Goal: Task Accomplishment & Management: Manage account settings

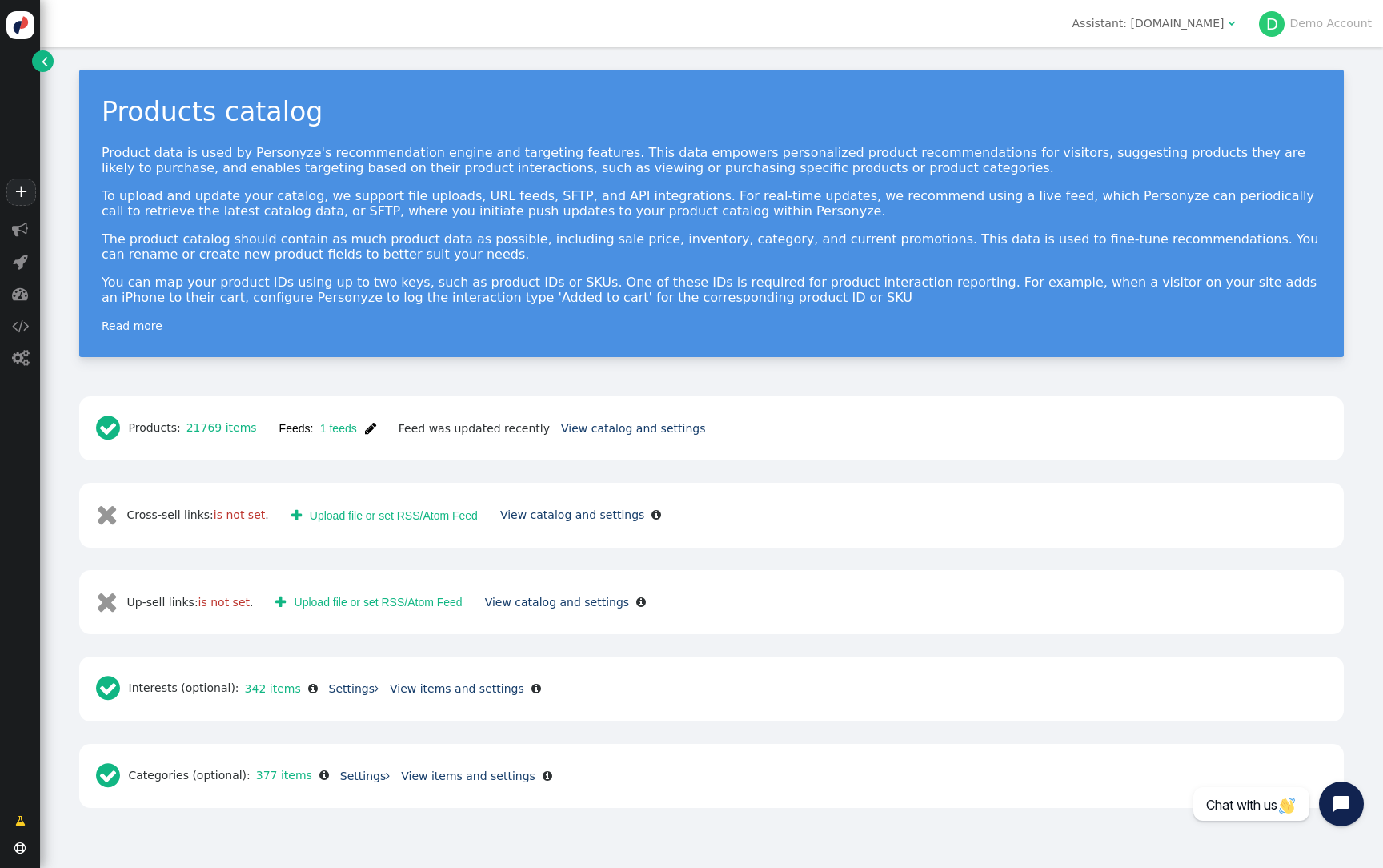
click at [365, 428] on span "" at bounding box center [370, 428] width 11 height 13
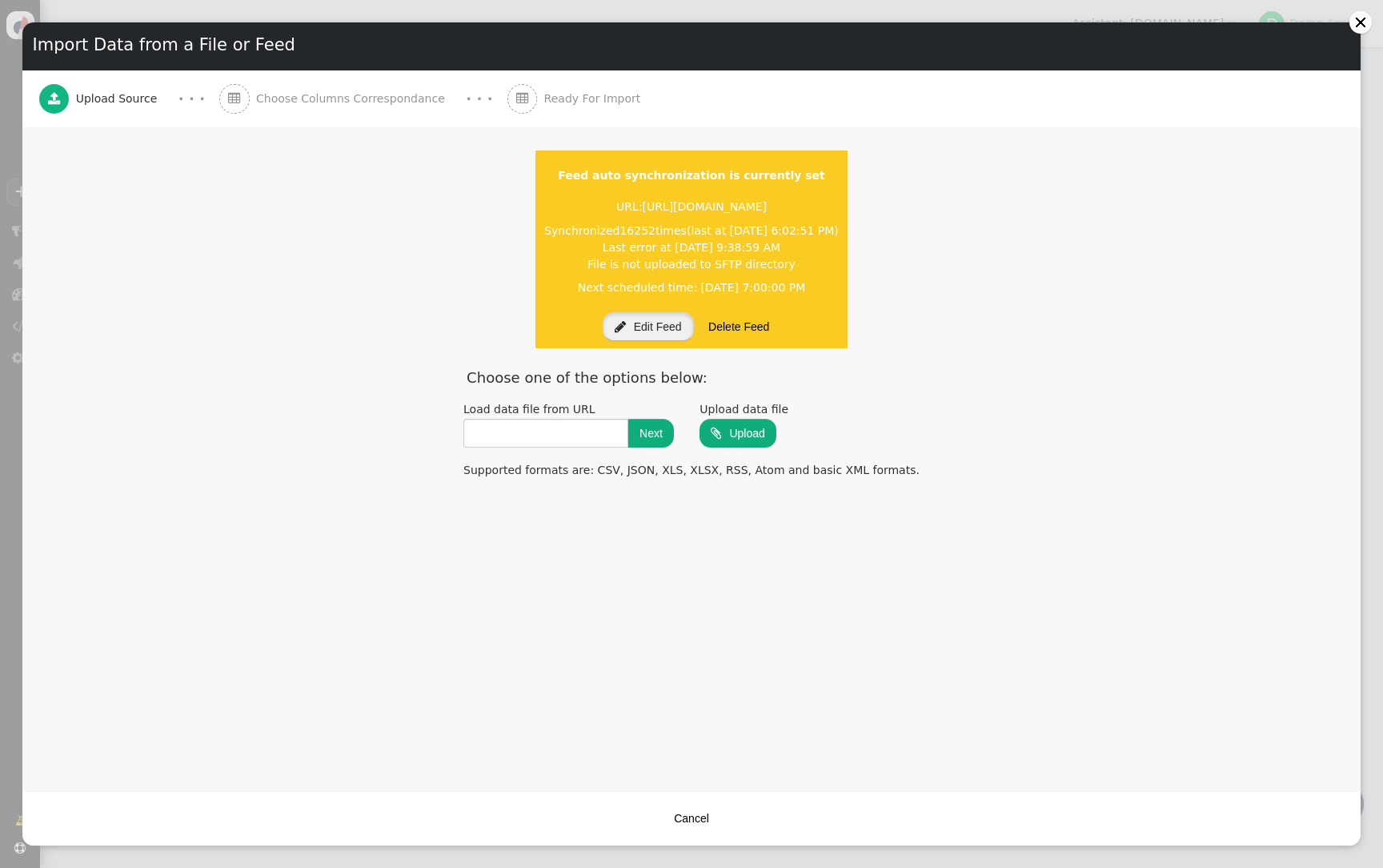
click at [646, 333] on button " Edit Feed" at bounding box center [648, 326] width 91 height 29
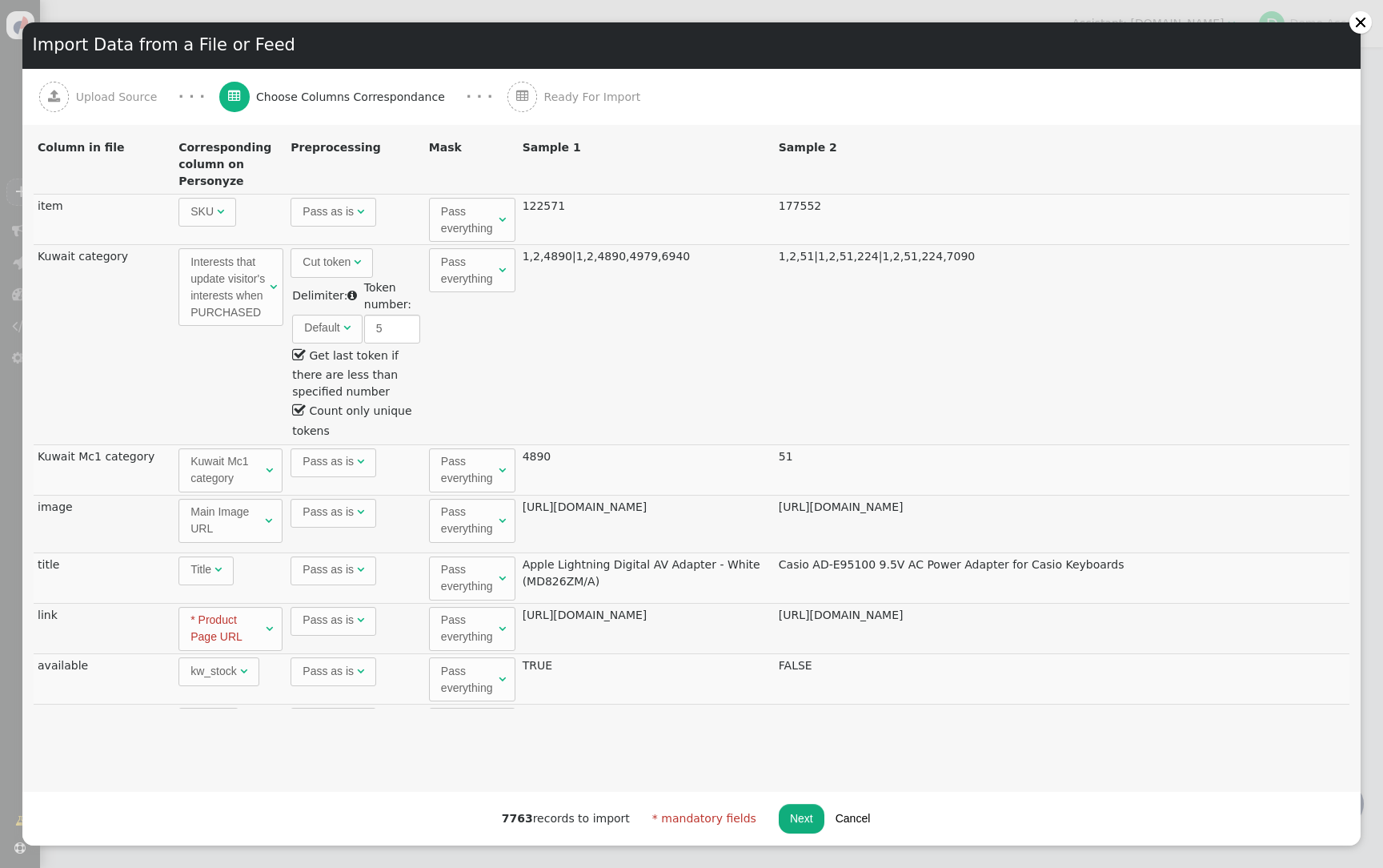
click at [857, 816] on button "Cancel" at bounding box center [853, 818] width 57 height 29
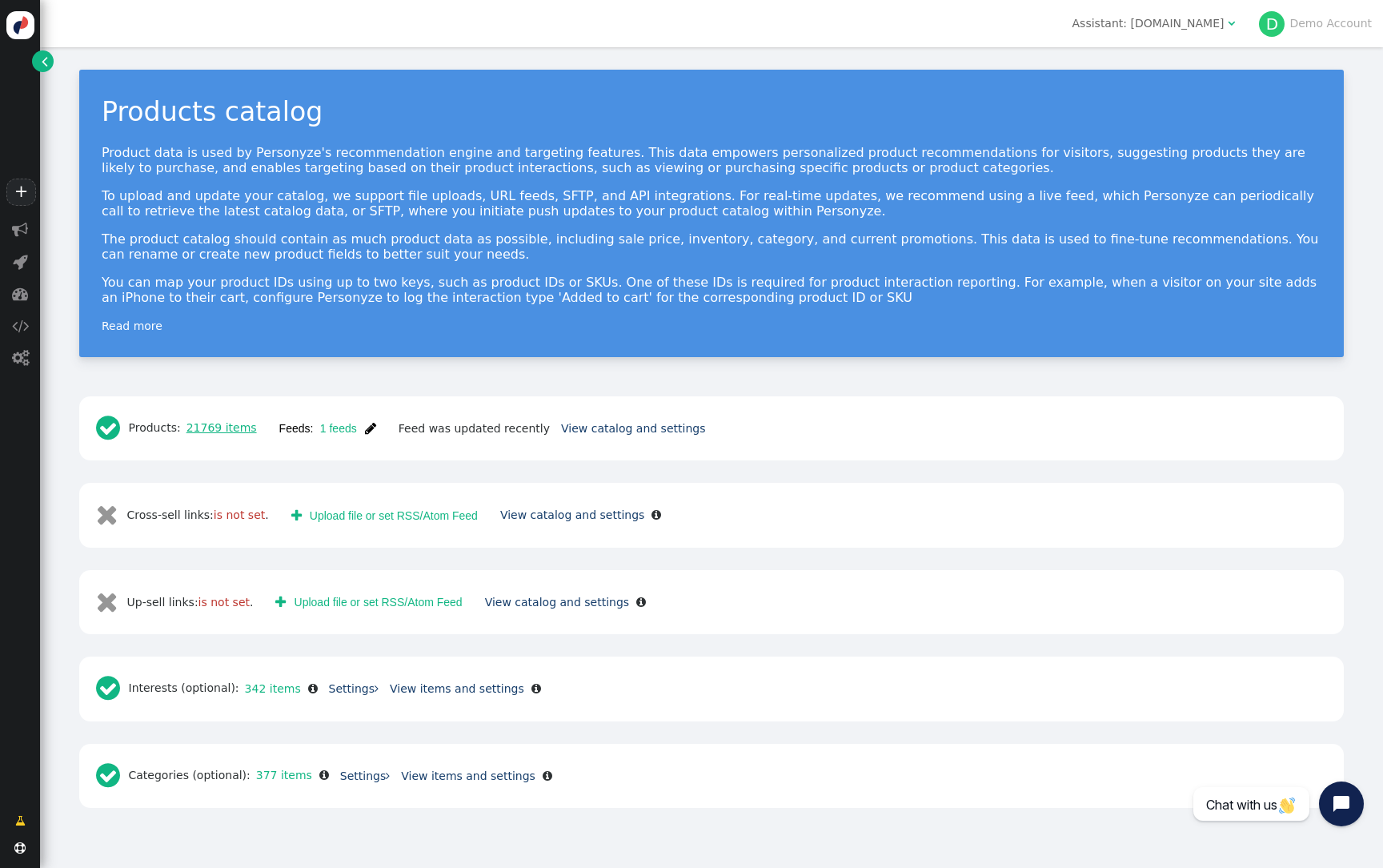
click at [212, 422] on link "21769 items" at bounding box center [219, 427] width 76 height 13
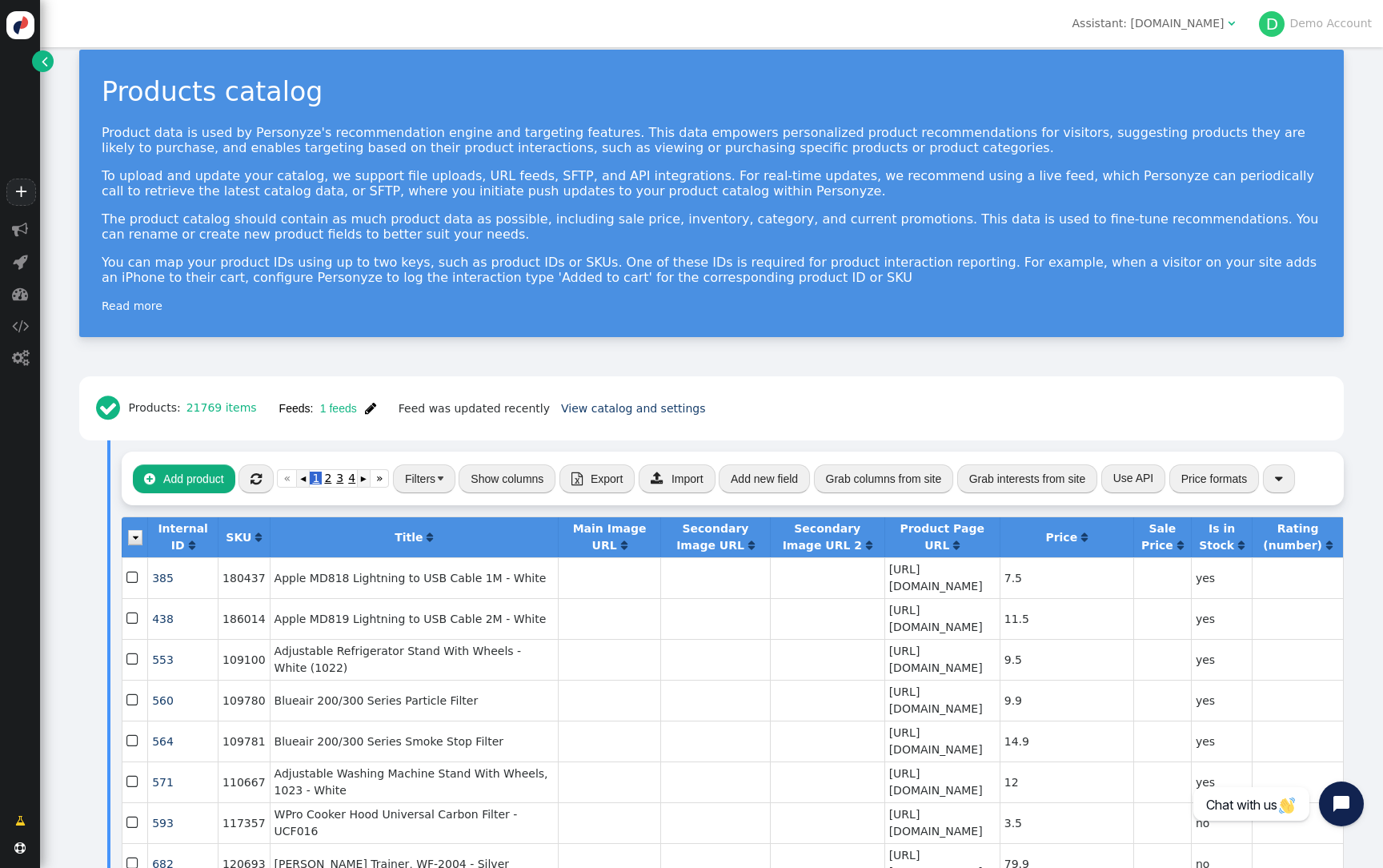
scroll to position [22, 0]
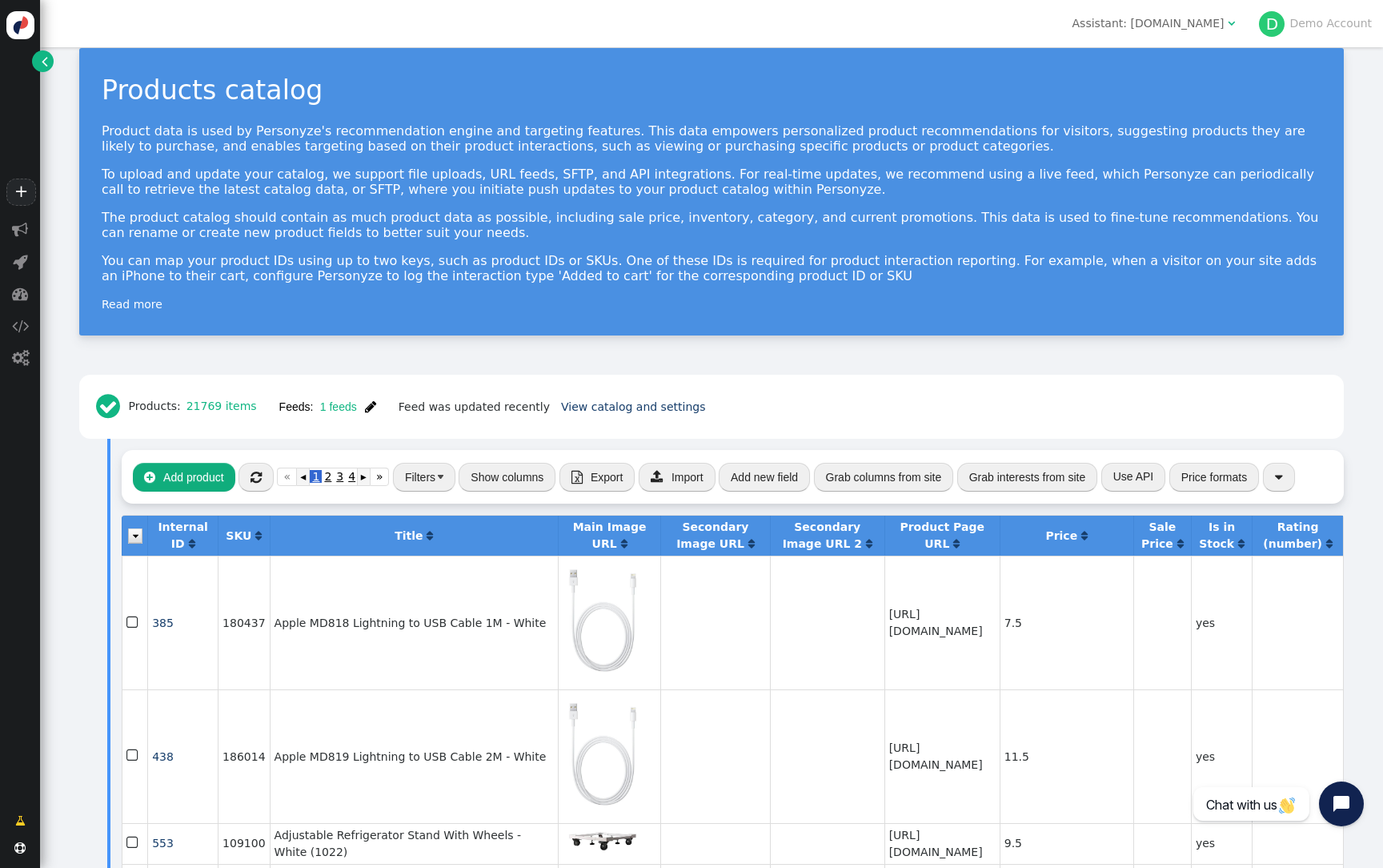
click at [436, 476] on button "Filters" at bounding box center [424, 477] width 62 height 29
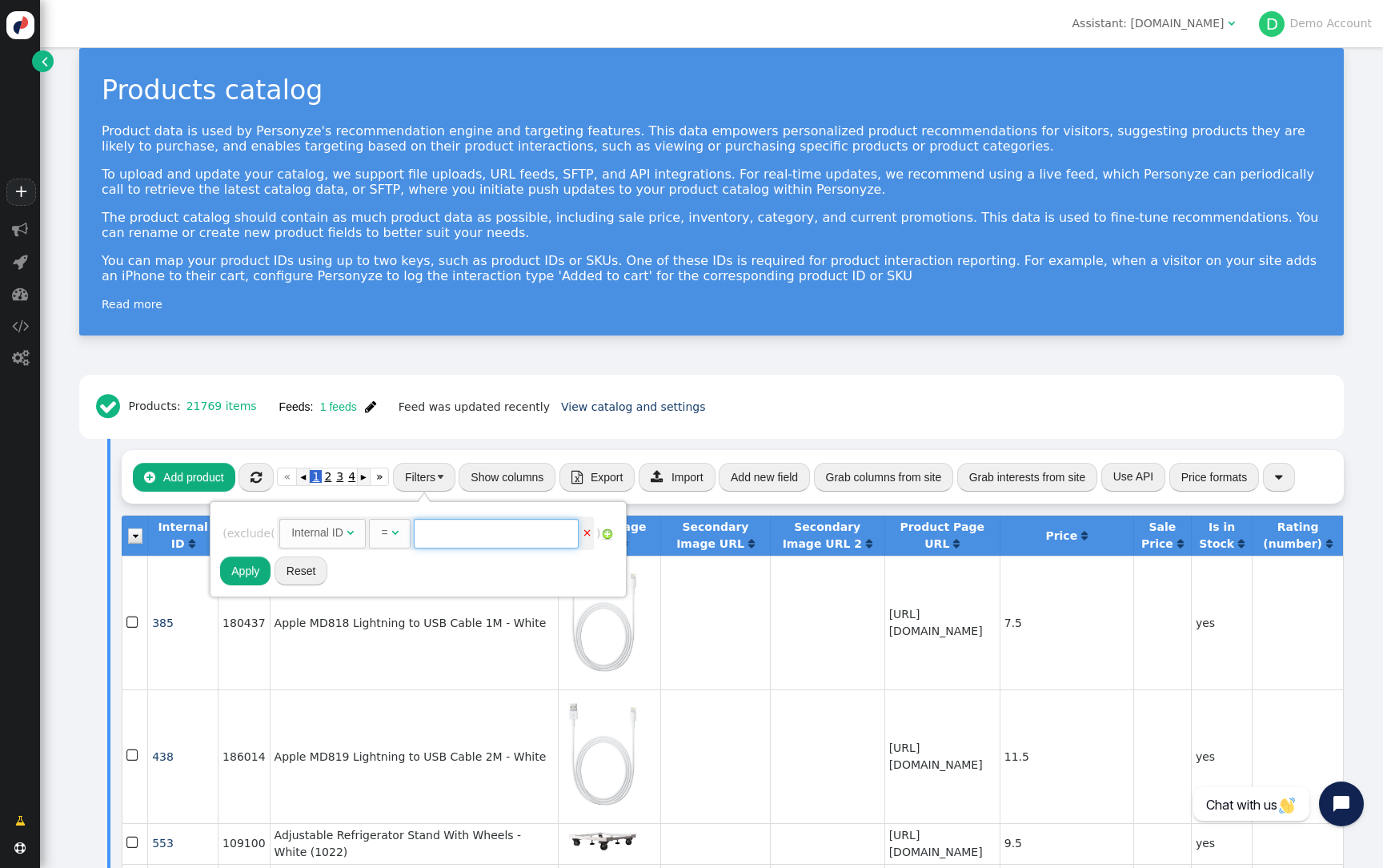
click at [492, 543] on input "text" at bounding box center [496, 533] width 165 height 29
paste input "21769 )"
type input "21769"
click at [248, 560] on button "Apply" at bounding box center [245, 571] width 51 height 29
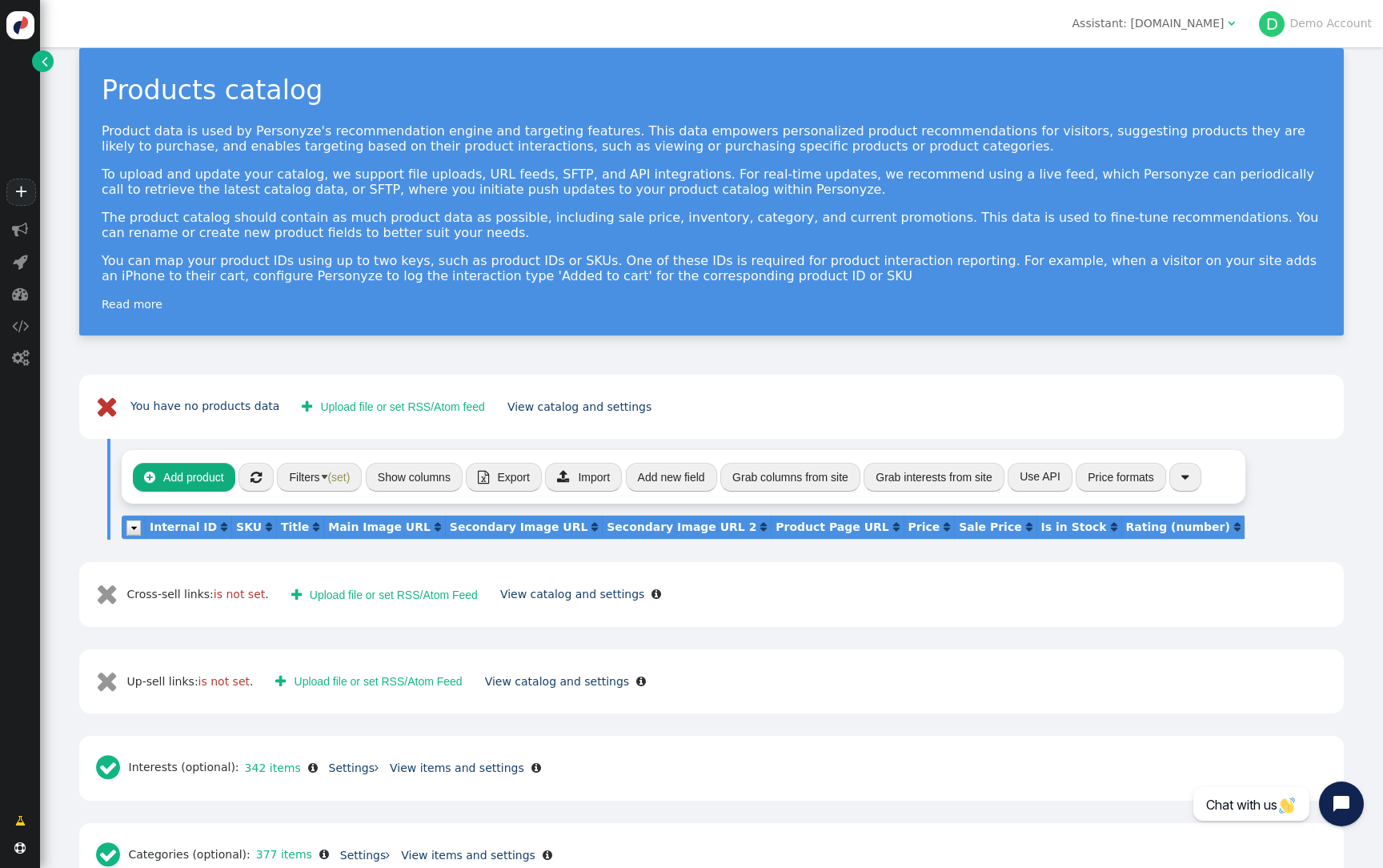
click at [334, 468] on button "Filters (set)" at bounding box center [319, 477] width 85 height 29
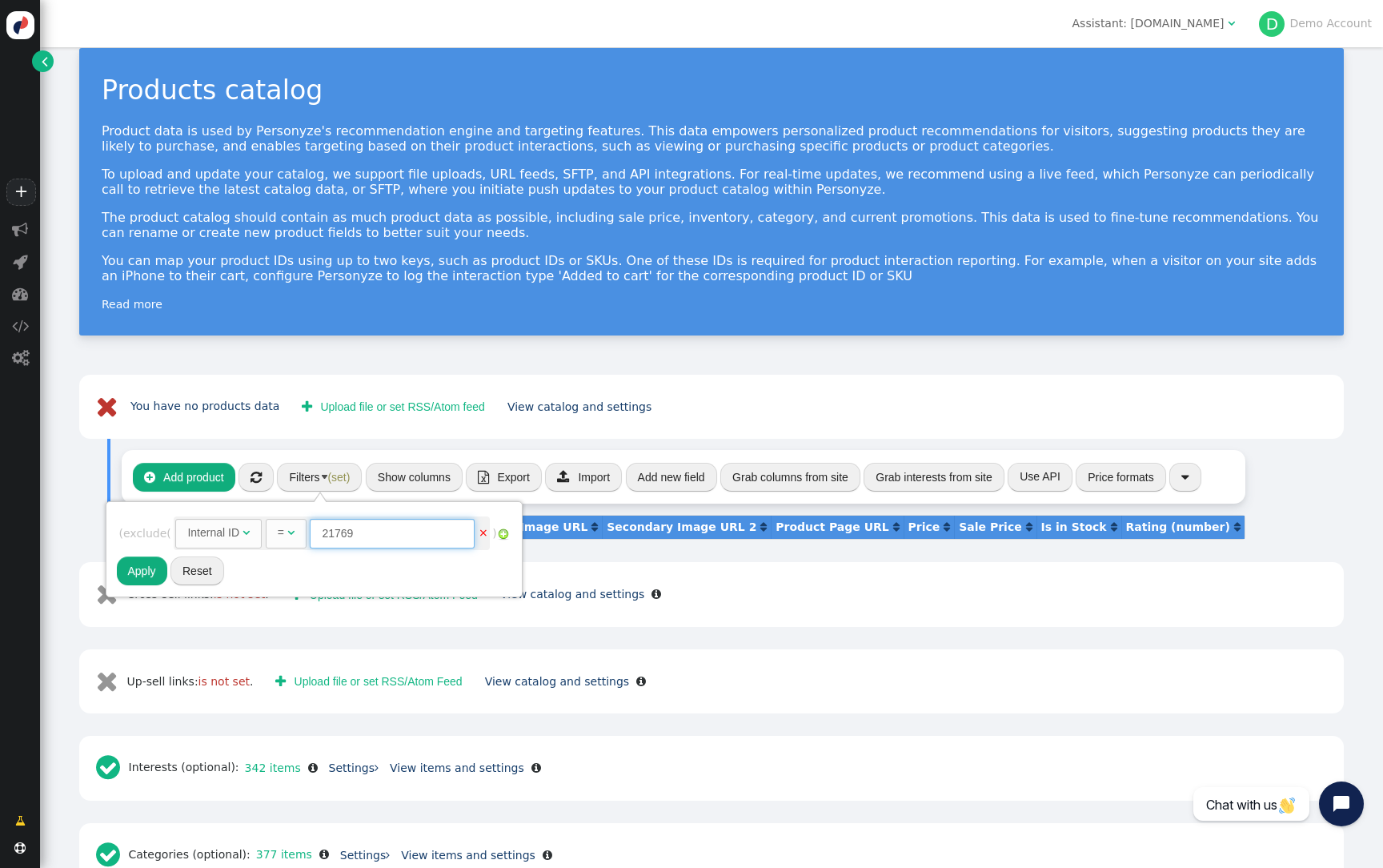
click at [408, 546] on input "21769" at bounding box center [393, 533] width 165 height 29
click at [324, 529] on input "21769" at bounding box center [393, 533] width 165 height 29
type input "21769"
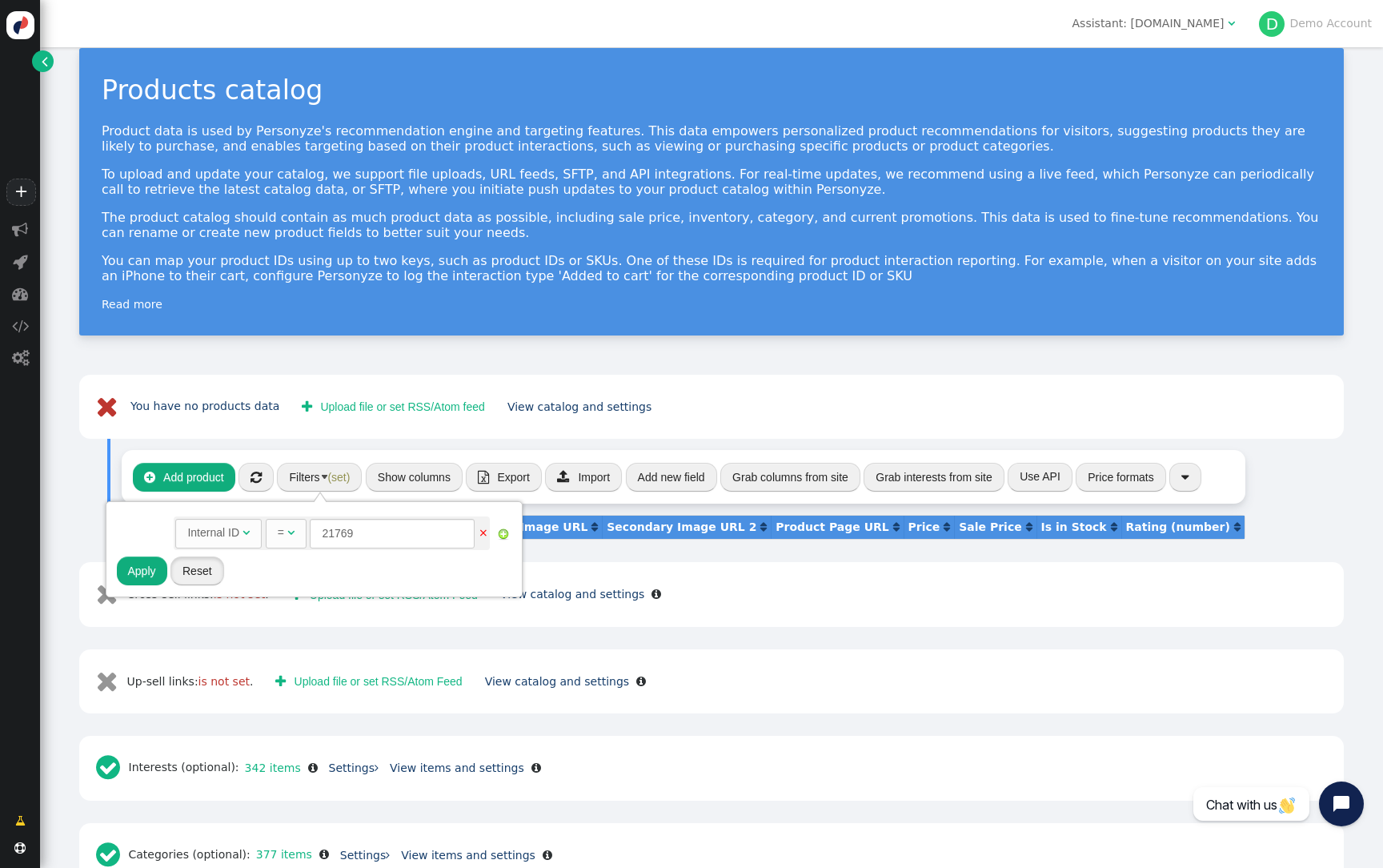
click at [206, 577] on button "Reset" at bounding box center [197, 571] width 54 height 29
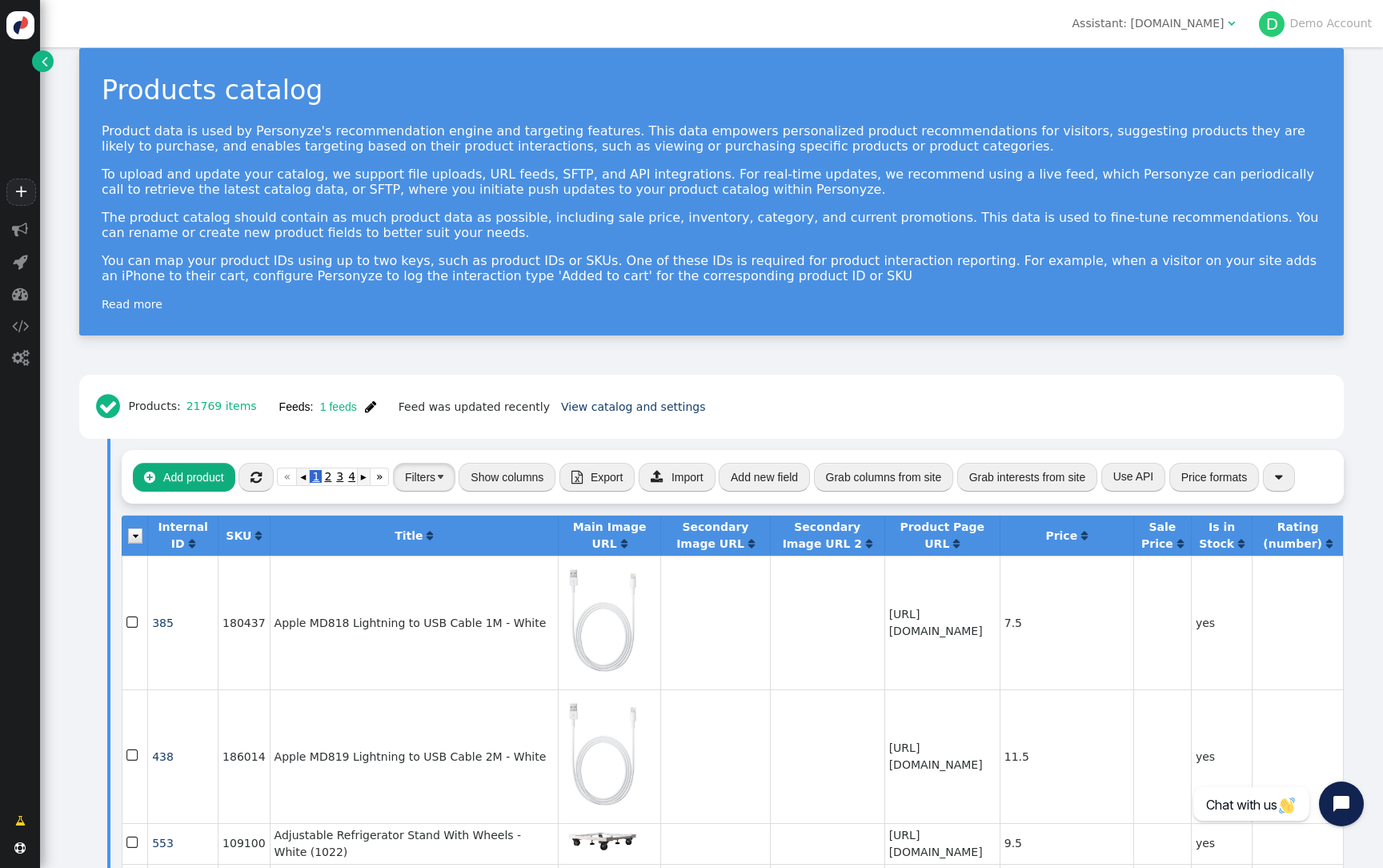
click at [424, 485] on button "Filters" at bounding box center [424, 477] width 62 height 29
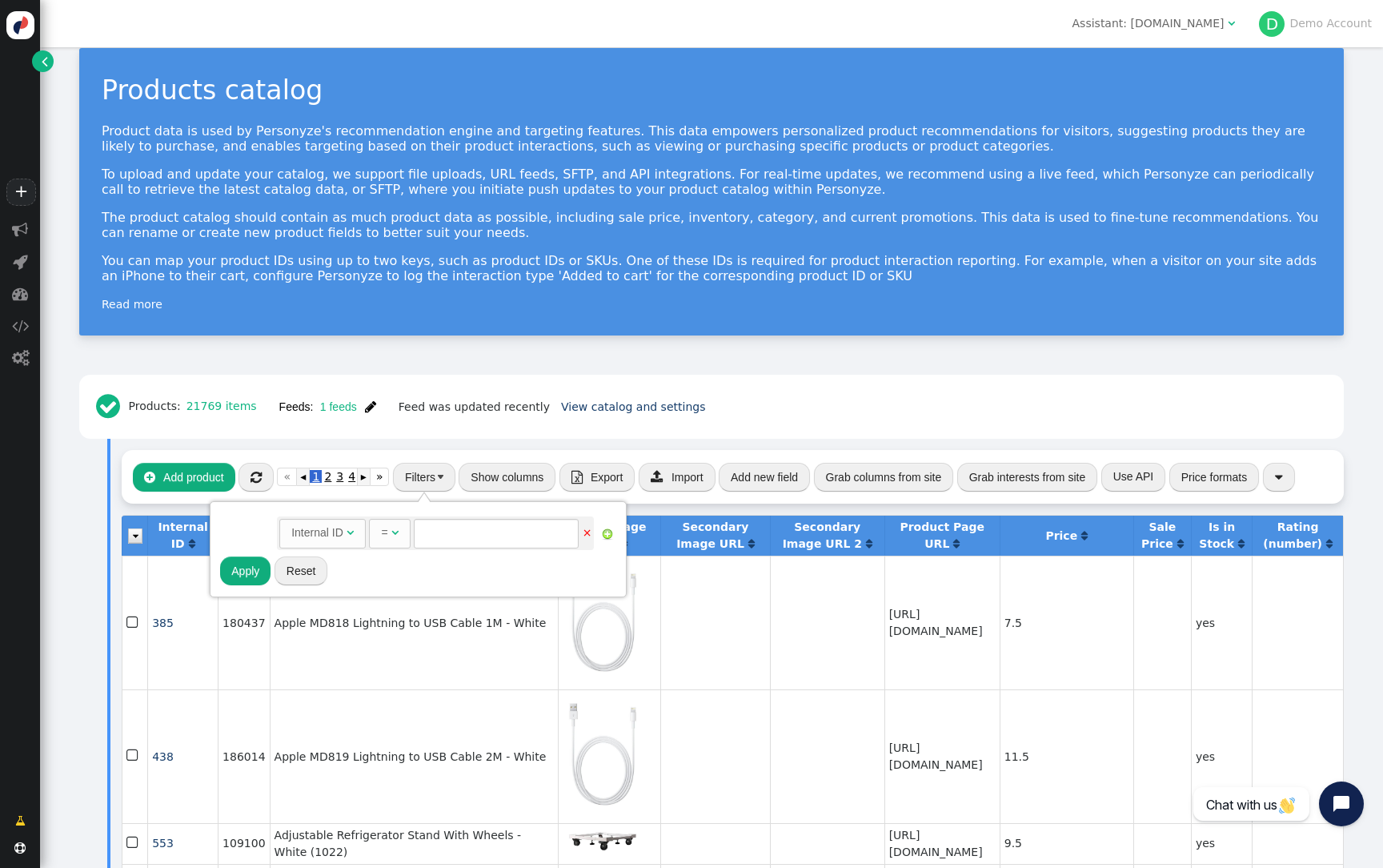
click at [263, 478] on button "" at bounding box center [256, 477] width 35 height 29
